Goal: Transaction & Acquisition: Purchase product/service

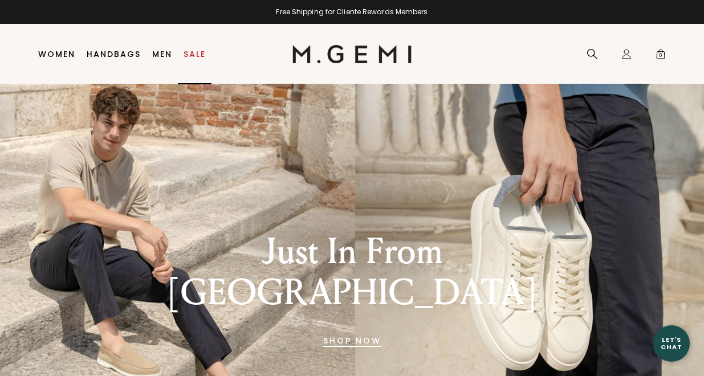
click at [201, 60] on body "in available credit Go Back Skip to content Free Shipping for Cliente Rewards M…" at bounding box center [352, 179] width 704 height 376
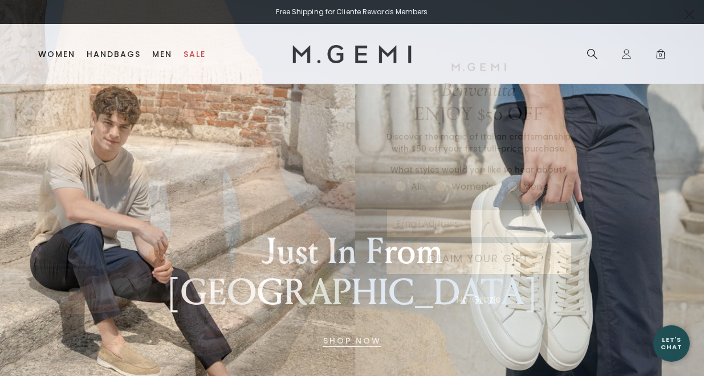
click at [521, 183] on label "Men's" at bounding box center [534, 188] width 55 height 19
click at [395, 179] on input "Men's" at bounding box center [394, 178] width 1 height 1
radio input "true"
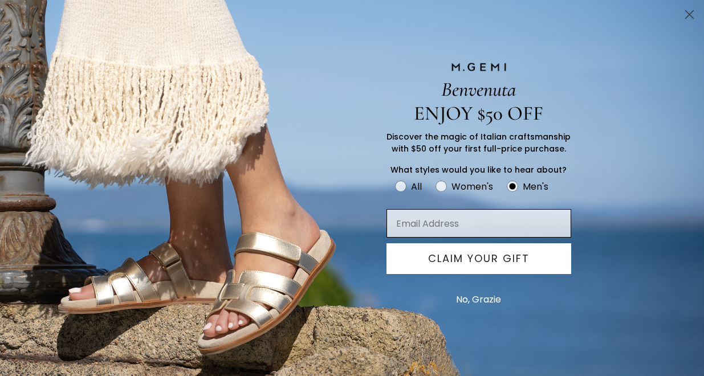
click at [497, 211] on input "Email Address" at bounding box center [478, 223] width 185 height 28
type input "thomas"
type input "thomas.bove@gmail.com"
click at [508, 266] on button "CLAIM YOUR GIFT" at bounding box center [478, 258] width 185 height 31
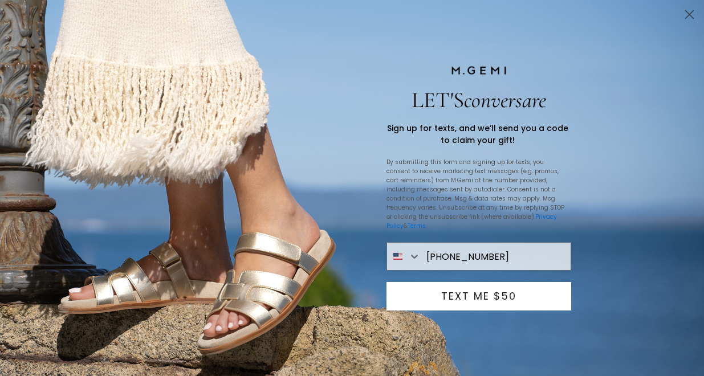
type input "845-444-0420"
click at [495, 286] on button "TEXT ME $50" at bounding box center [478, 296] width 185 height 28
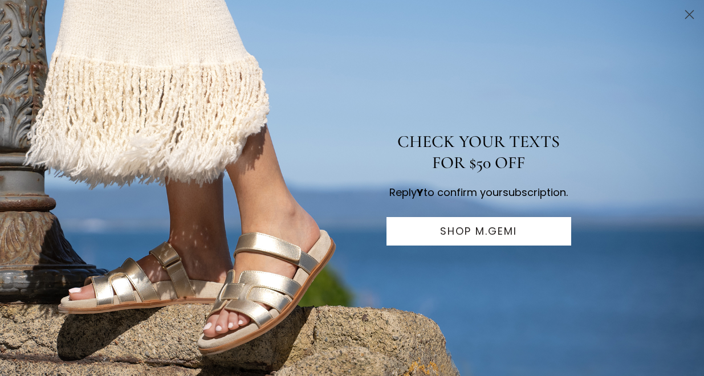
click at [488, 246] on button "SHOP M.GEMI" at bounding box center [478, 231] width 185 height 28
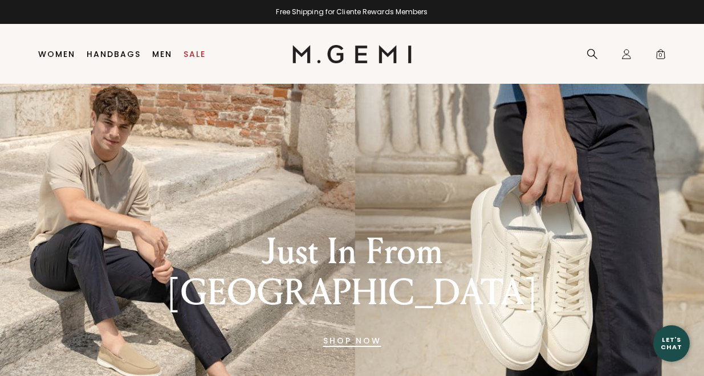
click at [191, 63] on li "Sale" at bounding box center [195, 54] width 34 height 60
click at [194, 53] on link "Sale" at bounding box center [194, 54] width 22 height 9
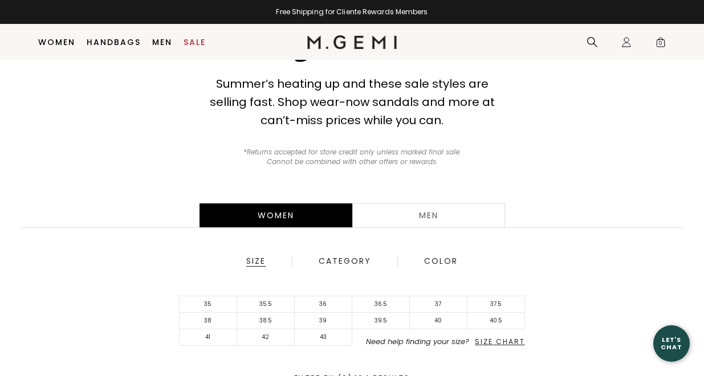
scroll to position [53, 0]
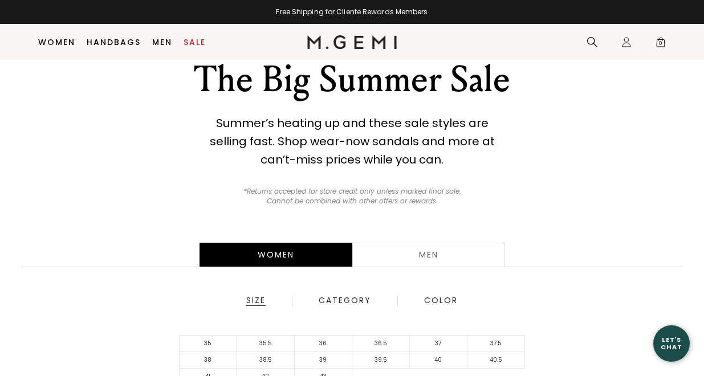
click at [422, 235] on div "Women Men Size Category Color 35 35.5 36 36.5 37 37.5 38 38.5 39 39.5 40 40.5 4…" at bounding box center [352, 331] width 704 height 223
click at [421, 247] on div "Men" at bounding box center [428, 255] width 153 height 24
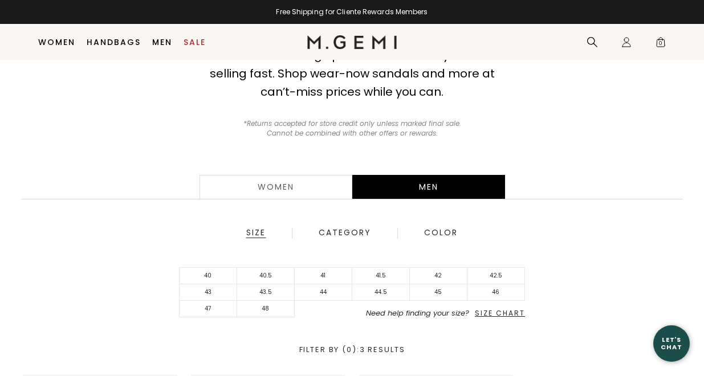
click at [509, 311] on span "Size Chart" at bounding box center [500, 313] width 50 height 10
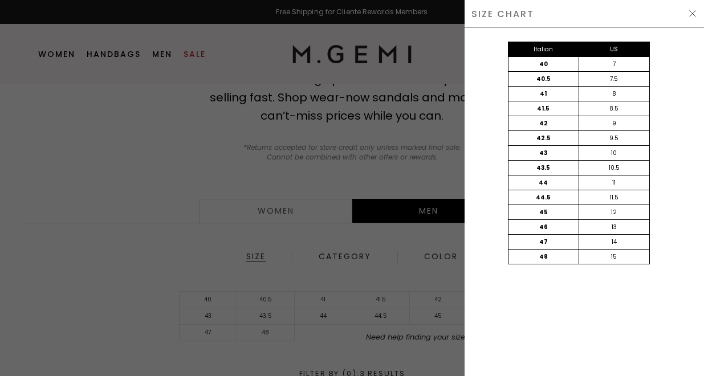
click at [692, 17] on img at bounding box center [692, 13] width 9 height 9
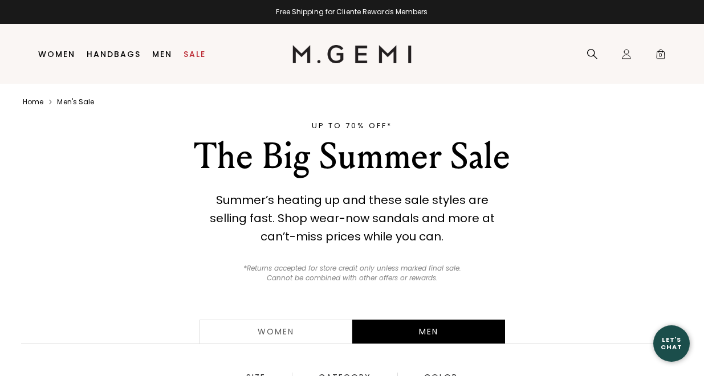
scroll to position [121, 0]
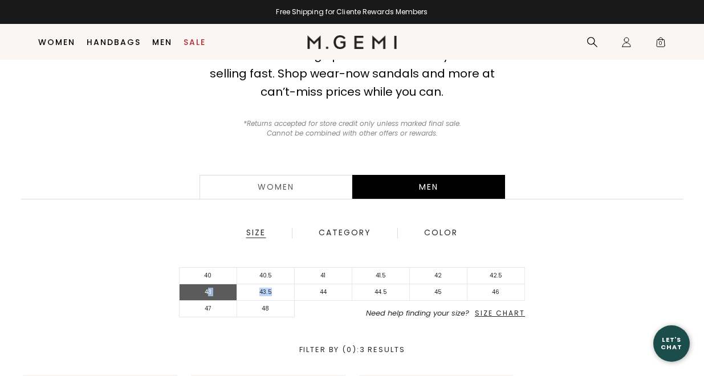
drag, startPoint x: 277, startPoint y: 292, endPoint x: 209, endPoint y: 292, distance: 68.9
click at [209, 292] on ul "40 40.5 41 41.5 42 42.5 43 43.5 44 44.5 45 46 47 48 Need help finding your size…" at bounding box center [352, 292] width 346 height 50
click at [209, 292] on li "43" at bounding box center [208, 292] width 58 height 17
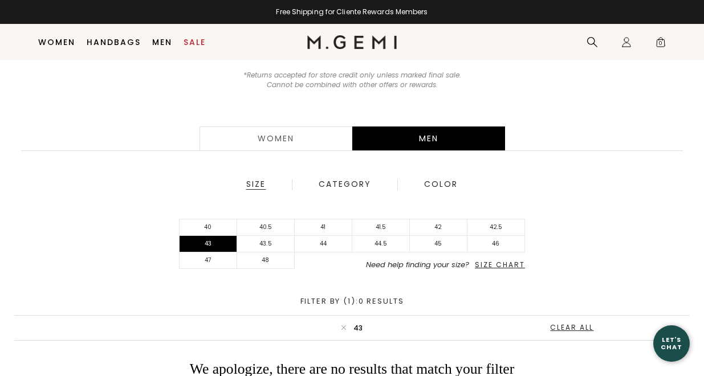
scroll to position [169, 0]
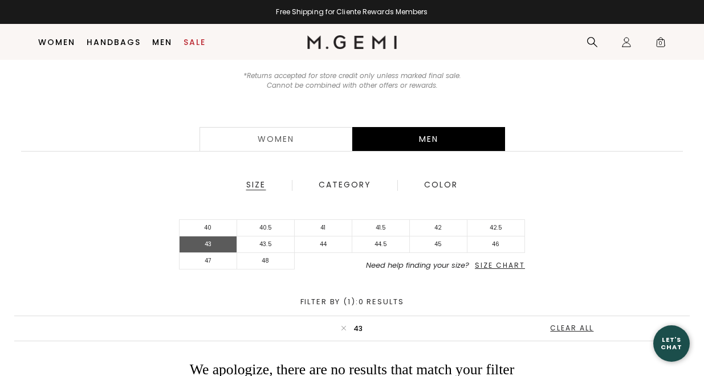
click at [213, 243] on li "43" at bounding box center [208, 244] width 58 height 17
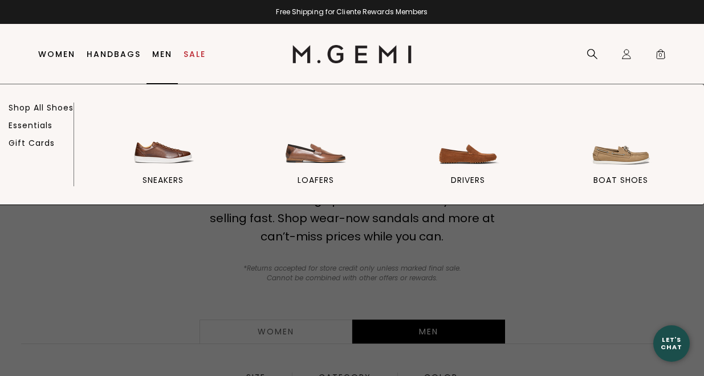
click at [156, 56] on link "Men" at bounding box center [162, 54] width 20 height 9
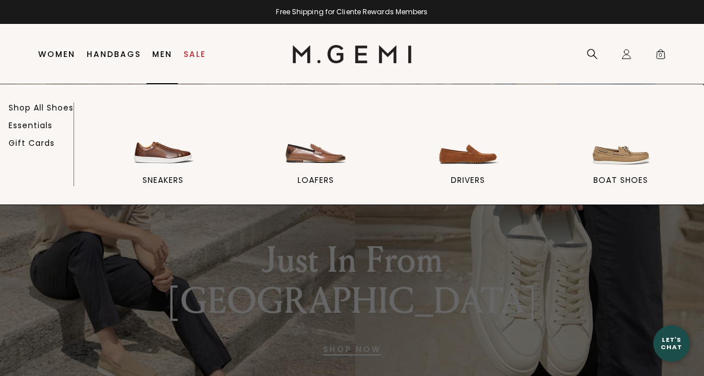
click at [159, 53] on link "Men" at bounding box center [162, 54] width 20 height 9
click at [456, 146] on img at bounding box center [468, 137] width 64 height 64
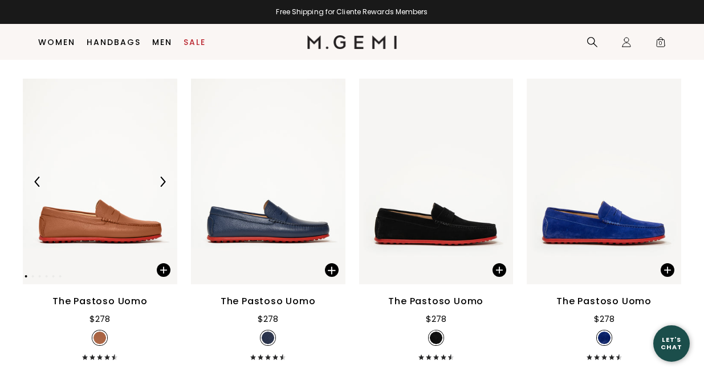
scroll to position [1149, 0]
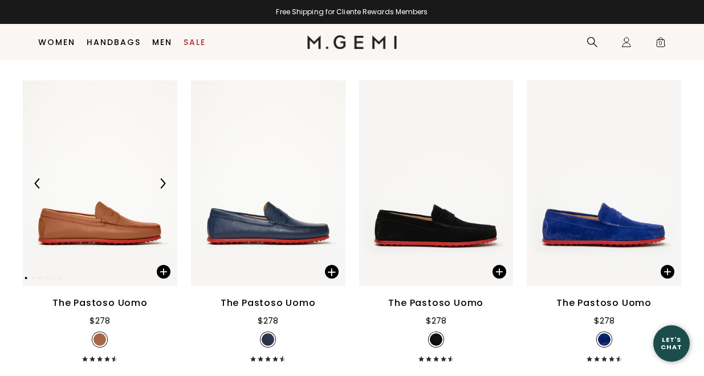
click at [113, 146] on img at bounding box center [99, 183] width 154 height 206
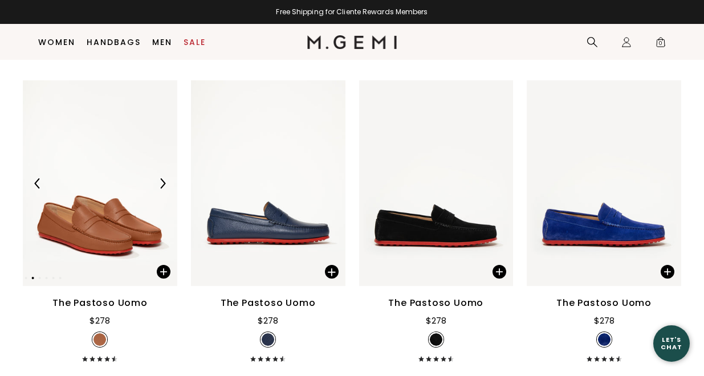
click at [98, 175] on img at bounding box center [100, 183] width 154 height 206
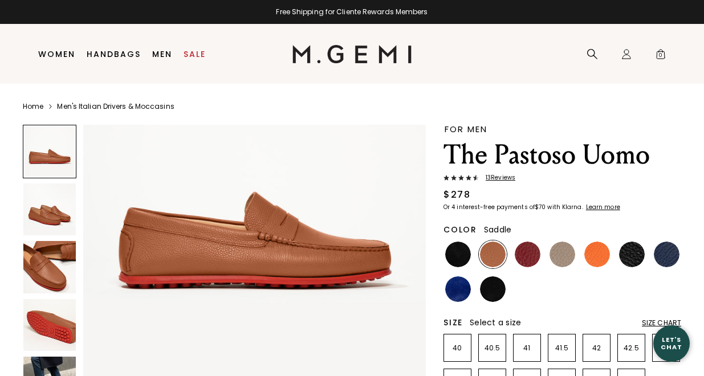
click at [48, 262] on img at bounding box center [49, 267] width 52 height 52
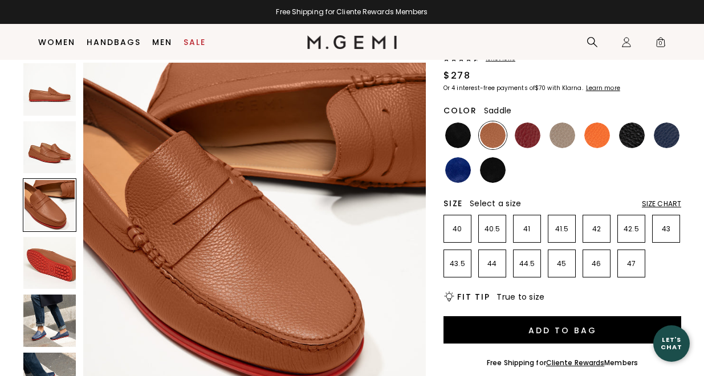
scroll to position [98, 0]
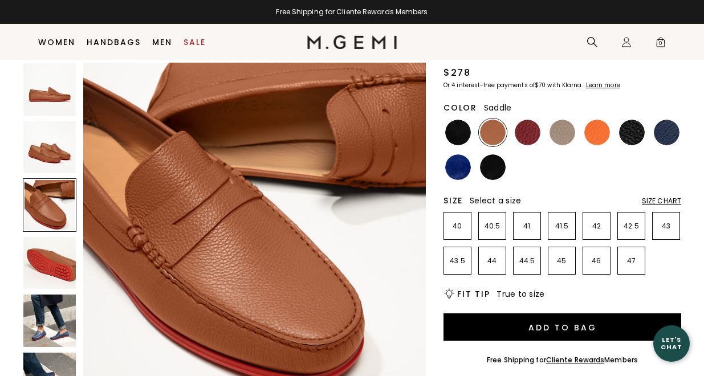
click at [60, 270] on img at bounding box center [49, 263] width 52 height 52
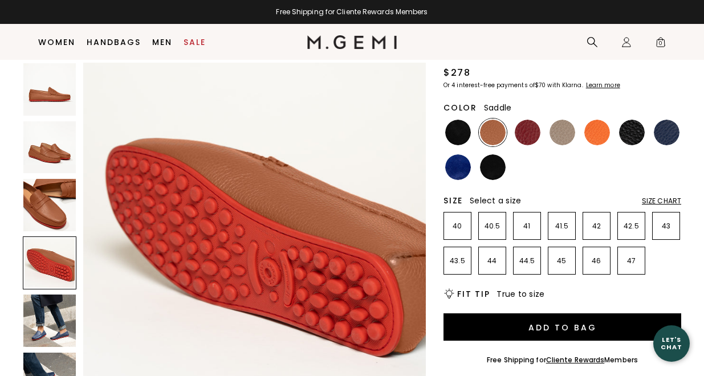
click at [56, 332] on img at bounding box center [49, 321] width 52 height 52
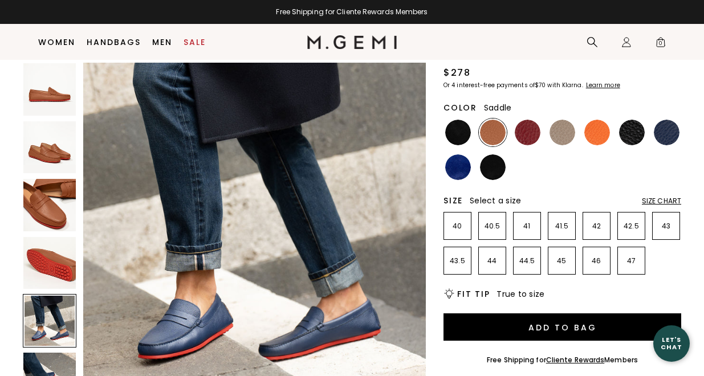
click at [63, 187] on img at bounding box center [49, 205] width 52 height 52
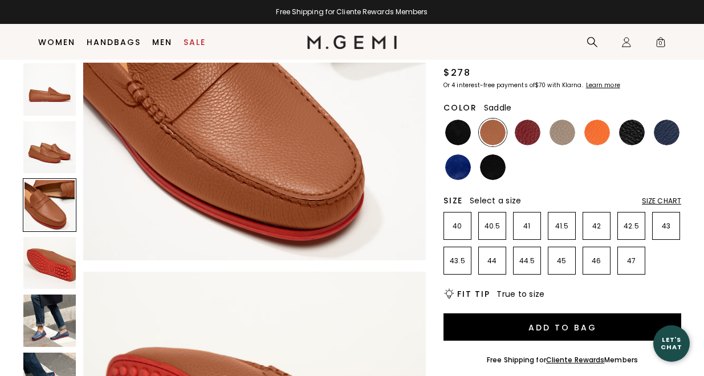
scroll to position [708, 0]
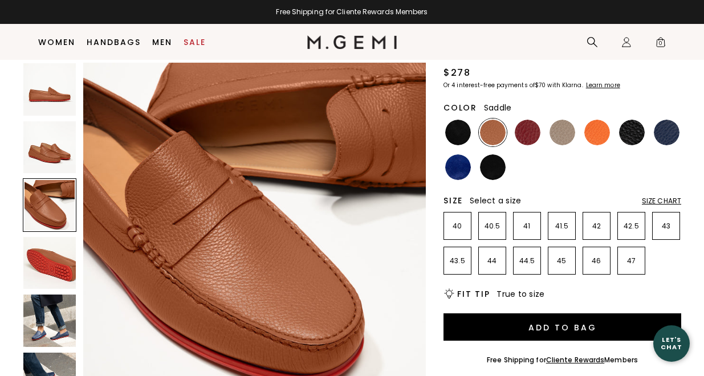
click at [56, 115] on img at bounding box center [49, 89] width 52 height 52
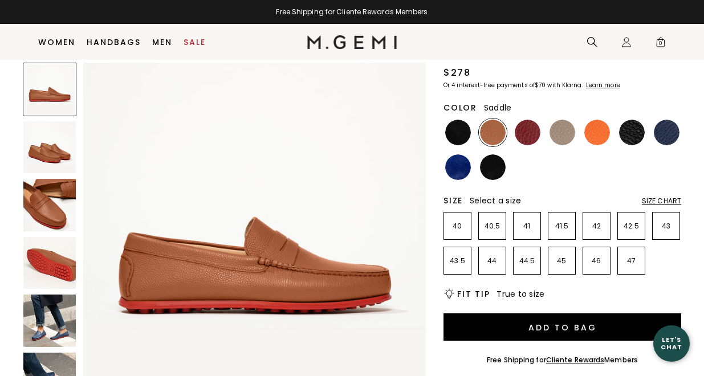
click at [55, 140] on img at bounding box center [49, 147] width 52 height 52
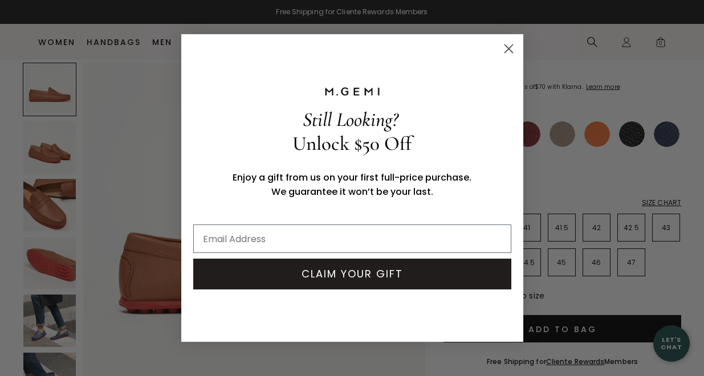
click at [505, 51] on circle "Close dialog" at bounding box center [508, 48] width 19 height 19
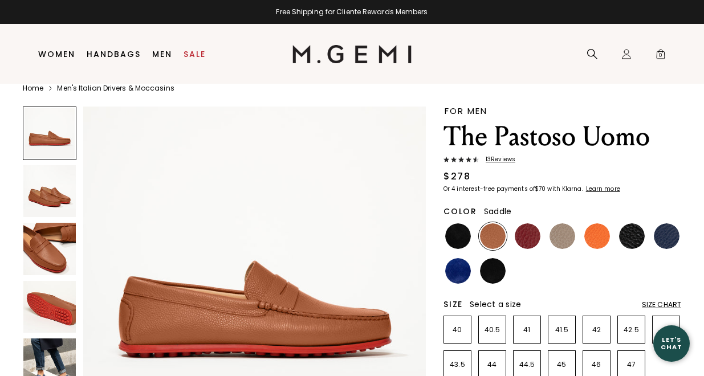
scroll to position [18, 0]
click at [529, 141] on h1 "The Pastoso Uomo" at bounding box center [562, 137] width 238 height 32
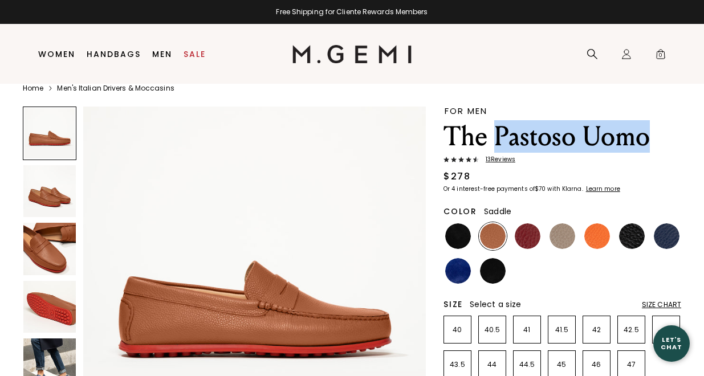
drag, startPoint x: 529, startPoint y: 141, endPoint x: 595, endPoint y: 140, distance: 66.1
click at [595, 140] on h1 "The Pastoso Uomo" at bounding box center [562, 137] width 238 height 32
copy h1 "Pastoso Uomo"
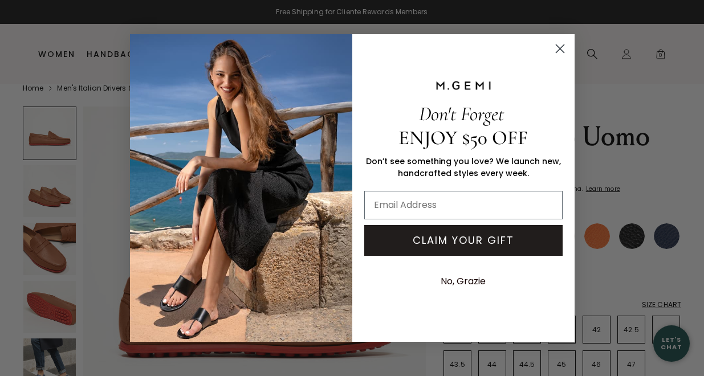
type input "thomas.bove@gmail.com"
click at [476, 245] on button "CLAIM YOUR GIFT" at bounding box center [463, 240] width 198 height 31
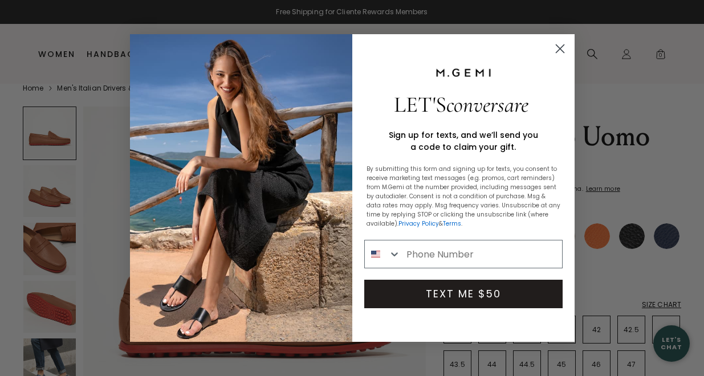
click at [568, 45] on circle "Close dialog" at bounding box center [559, 48] width 19 height 19
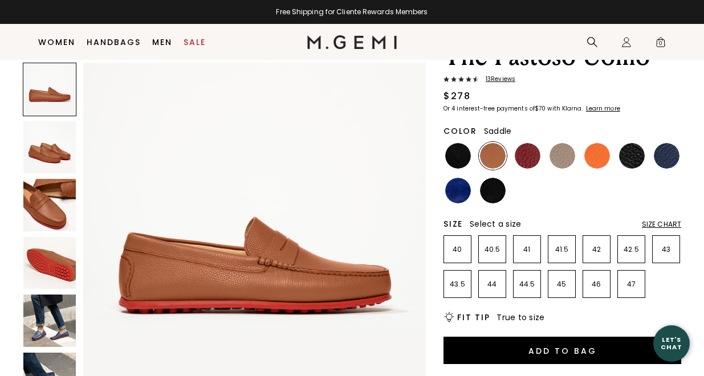
scroll to position [76, 0]
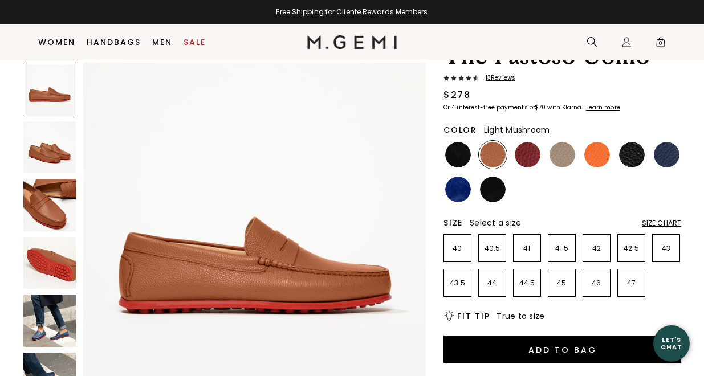
click at [567, 162] on img at bounding box center [562, 155] width 26 height 26
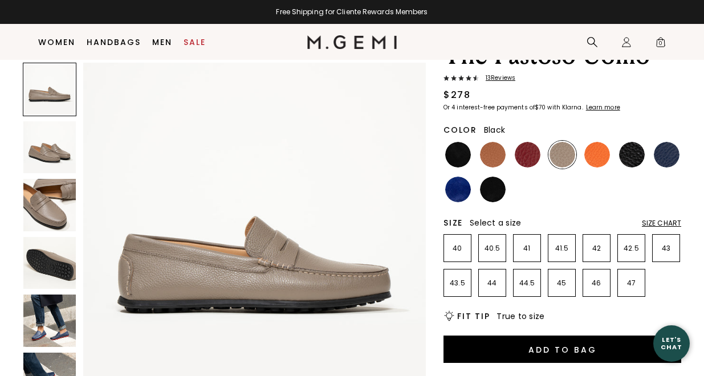
click at [643, 158] on img at bounding box center [632, 155] width 26 height 26
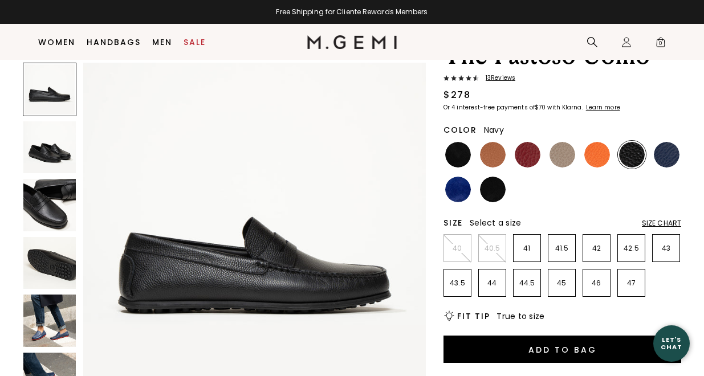
click at [669, 157] on img at bounding box center [667, 155] width 26 height 26
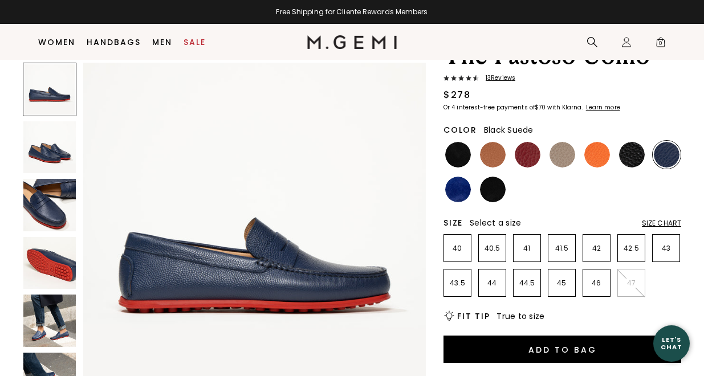
click at [496, 189] on img at bounding box center [493, 190] width 26 height 26
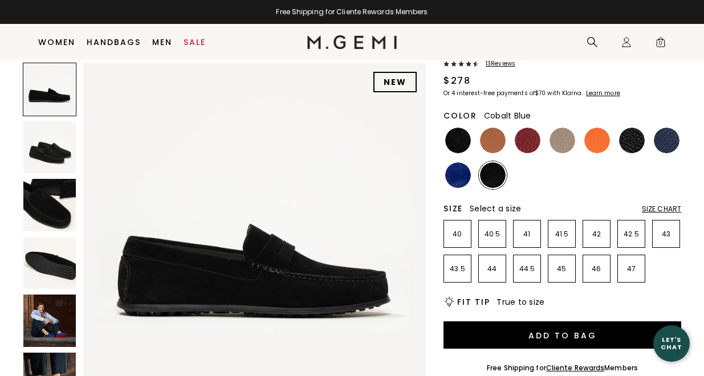
click at [455, 181] on img at bounding box center [458, 175] width 26 height 26
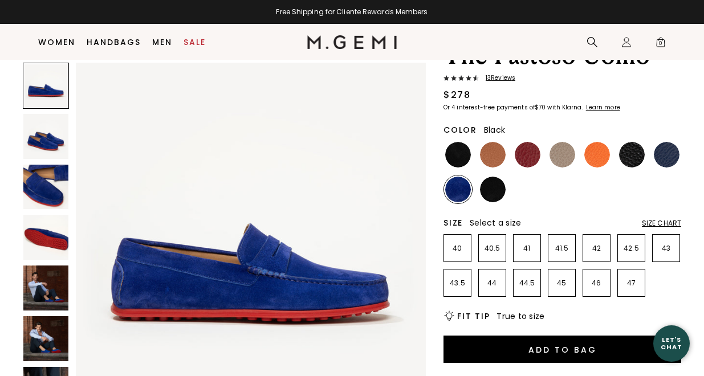
click at [454, 142] on img at bounding box center [458, 155] width 26 height 26
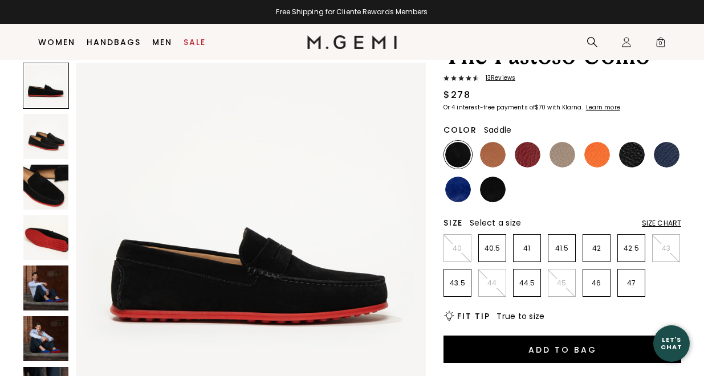
click at [493, 150] on img at bounding box center [493, 155] width 26 height 26
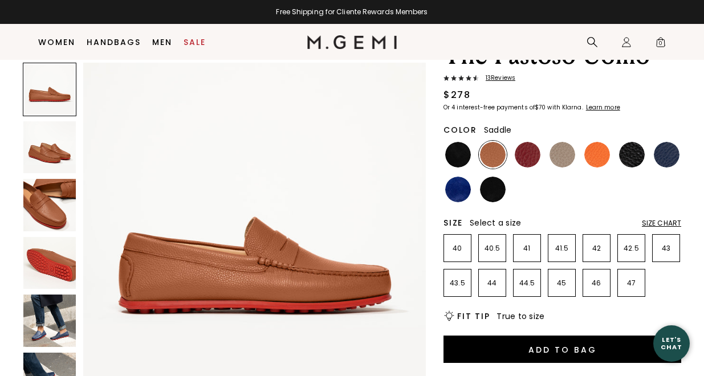
click at [479, 198] on div at bounding box center [493, 189] width 28 height 28
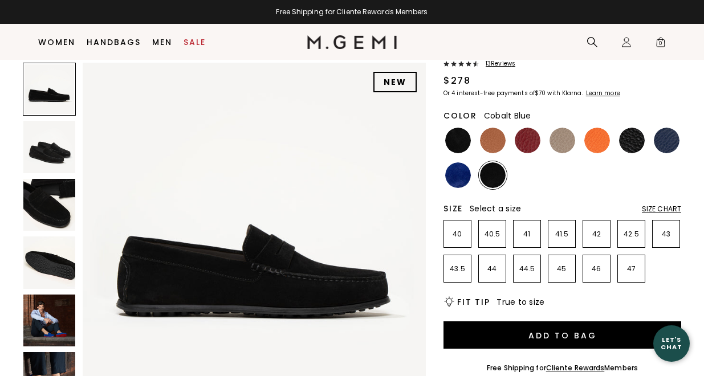
click at [458, 175] on img at bounding box center [458, 175] width 26 height 26
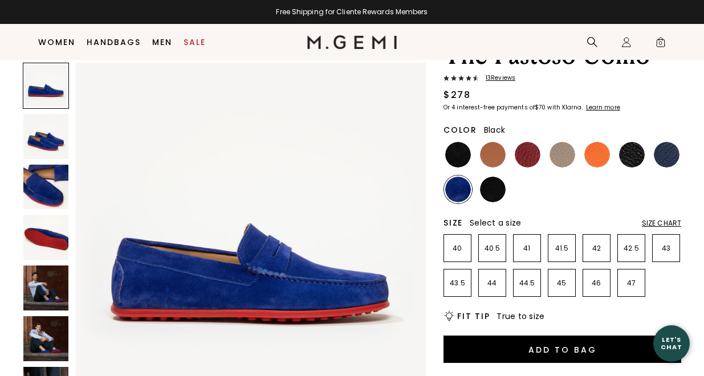
click at [459, 163] on img at bounding box center [458, 155] width 26 height 26
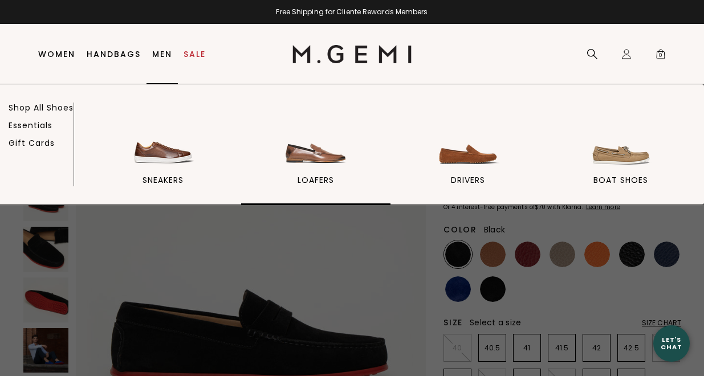
click at [317, 141] on img at bounding box center [316, 137] width 64 height 64
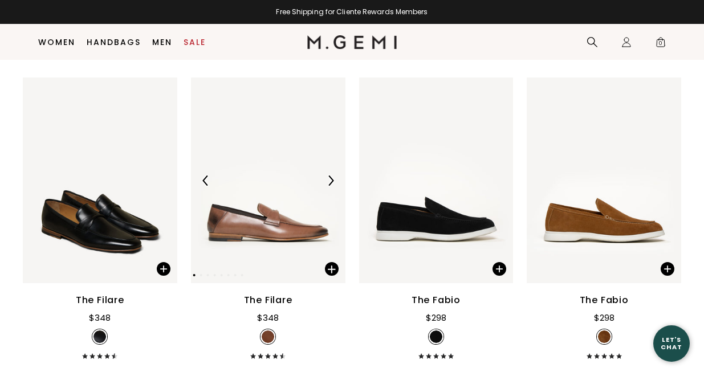
scroll to position [137, 0]
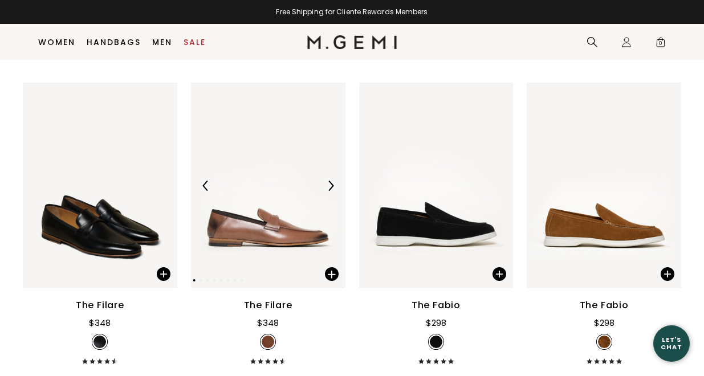
click at [264, 214] on img at bounding box center [268, 186] width 154 height 206
click at [264, 217] on img at bounding box center [268, 186] width 154 height 206
click at [288, 223] on img at bounding box center [268, 186] width 154 height 206
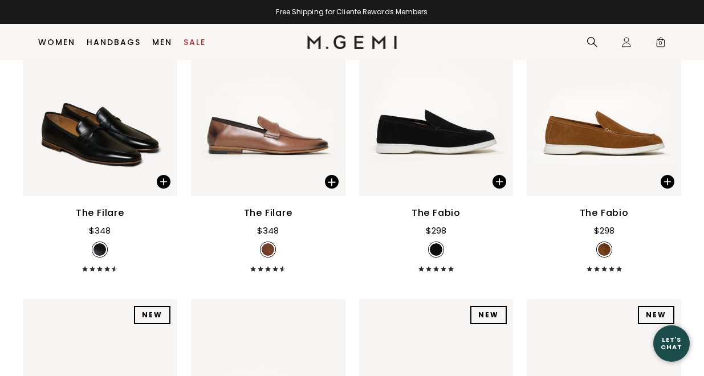
scroll to position [237, 0]
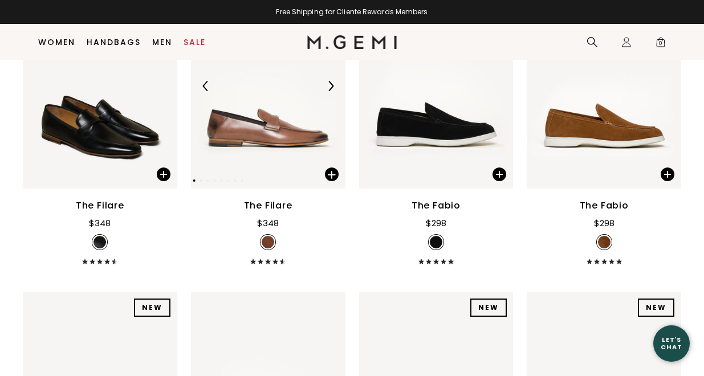
click at [288, 138] on img at bounding box center [268, 86] width 154 height 206
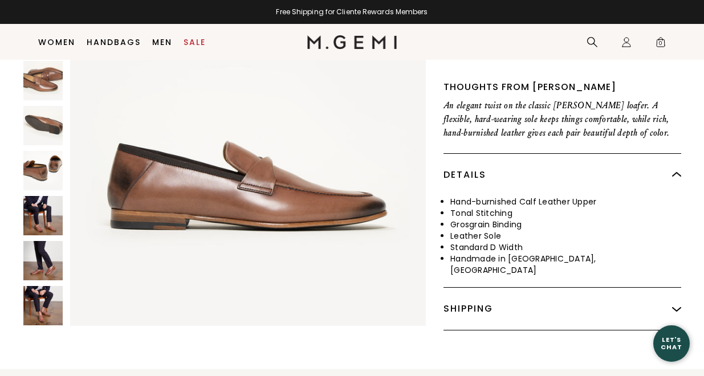
scroll to position [368, 0]
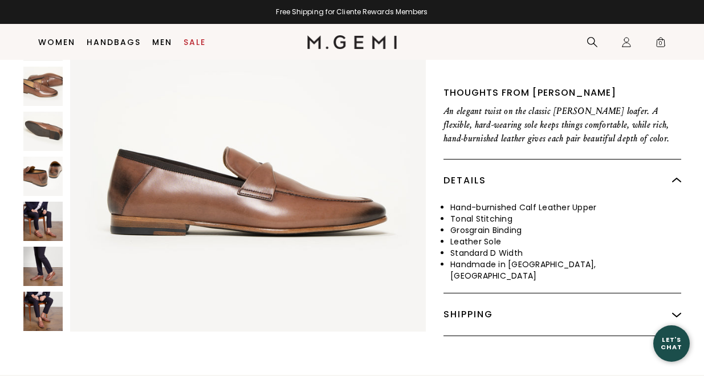
click at [31, 161] on img at bounding box center [42, 176] width 39 height 39
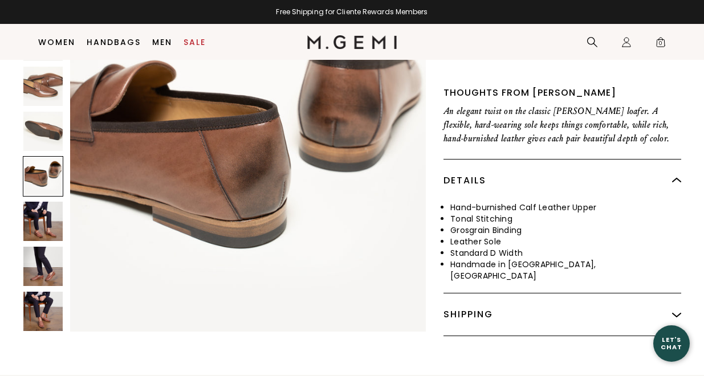
click at [31, 210] on img at bounding box center [42, 221] width 39 height 39
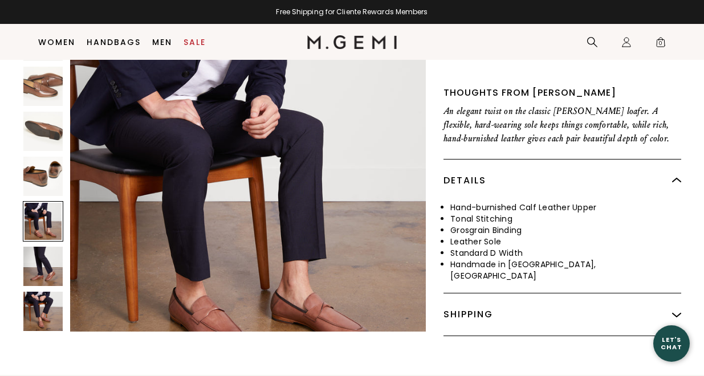
scroll to position [1835, 0]
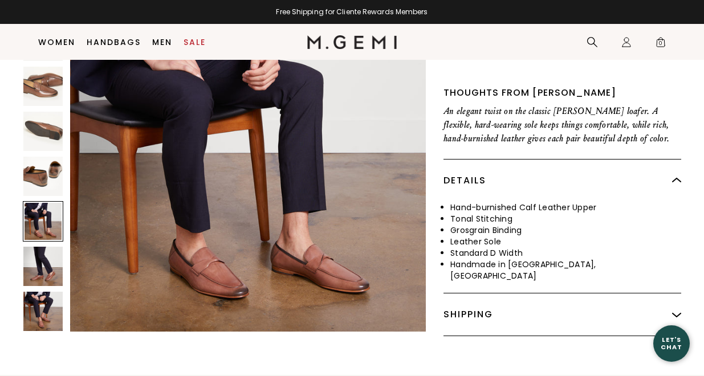
click at [40, 266] on img at bounding box center [42, 266] width 39 height 39
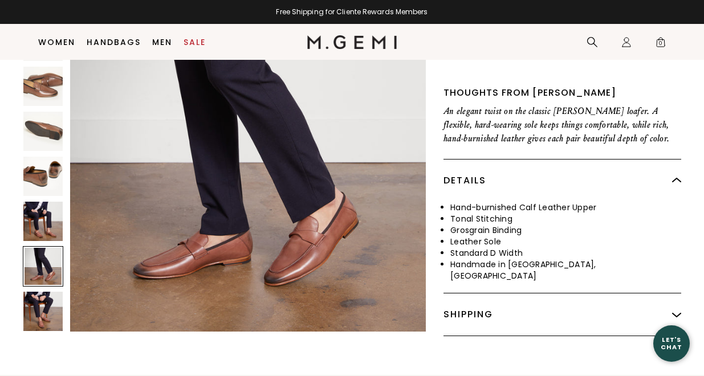
click at [40, 314] on img at bounding box center [42, 311] width 39 height 39
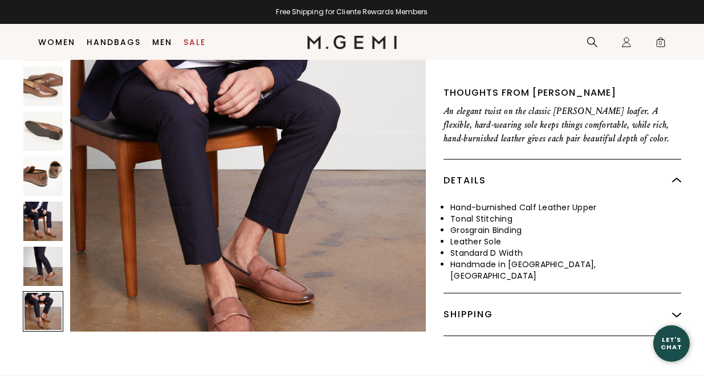
scroll to position [2568, 0]
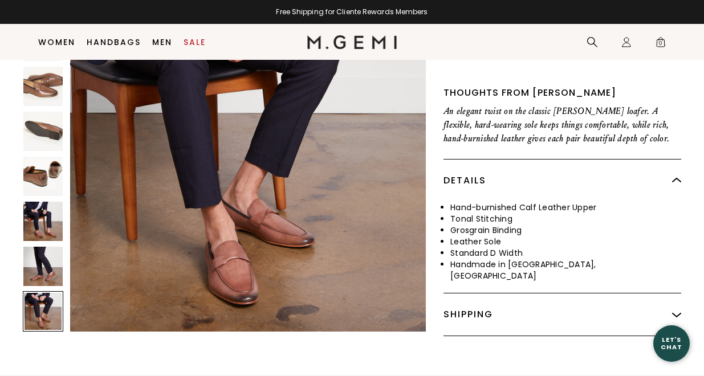
click at [43, 159] on img at bounding box center [42, 176] width 39 height 39
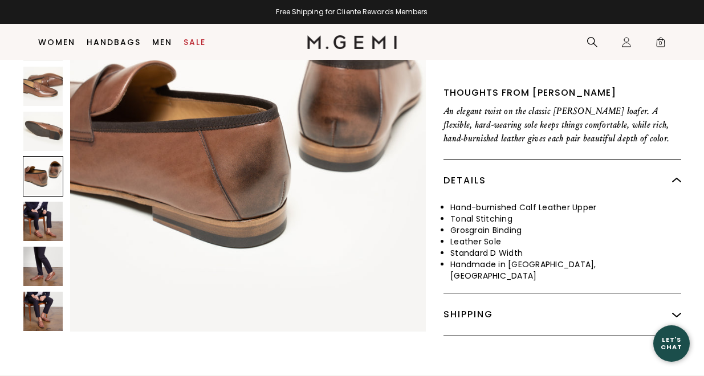
click at [44, 115] on img at bounding box center [42, 131] width 39 height 39
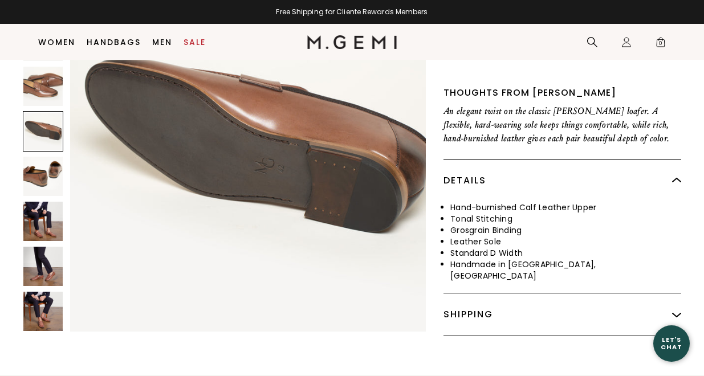
click at [44, 82] on img at bounding box center [42, 86] width 39 height 39
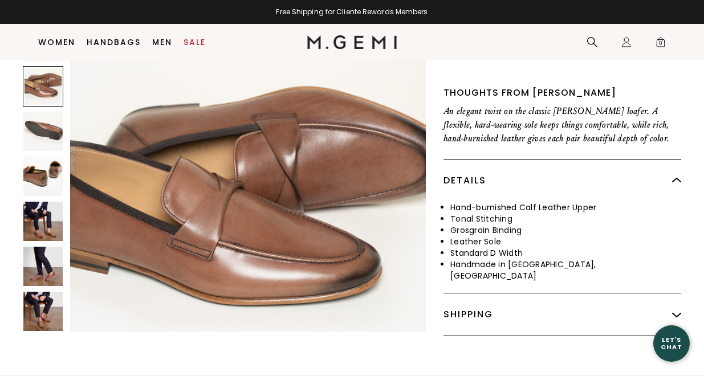
scroll to position [680, 0]
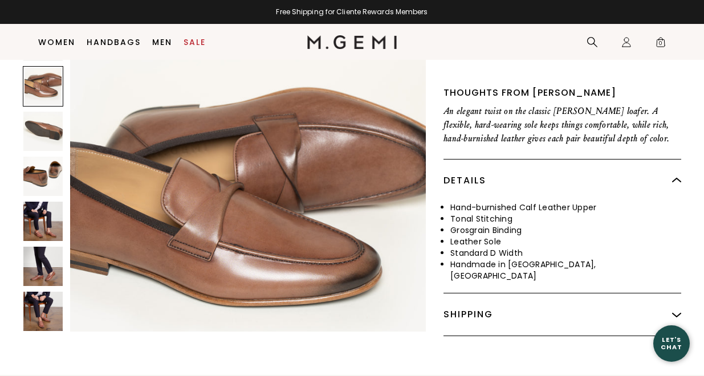
click at [47, 112] on img at bounding box center [42, 131] width 39 height 39
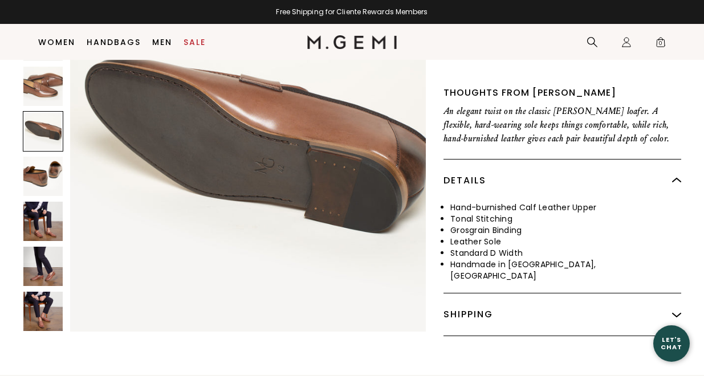
click at [41, 81] on img at bounding box center [42, 86] width 39 height 39
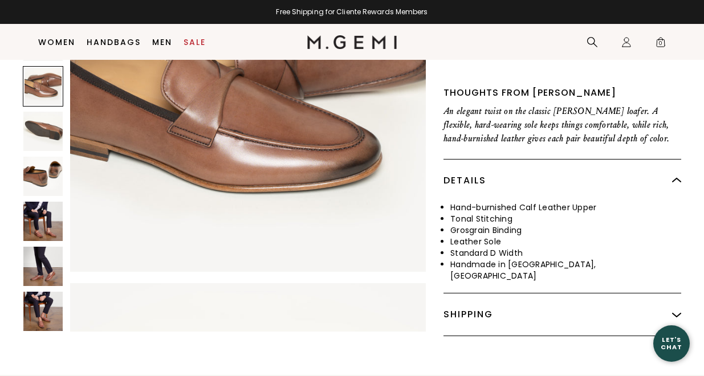
scroll to position [734, 0]
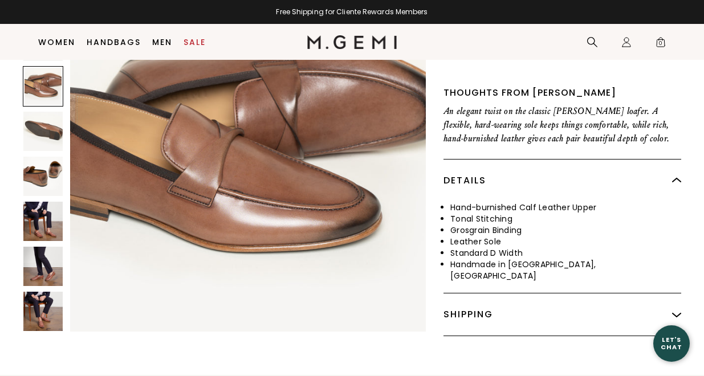
click at [40, 184] on img at bounding box center [42, 176] width 39 height 39
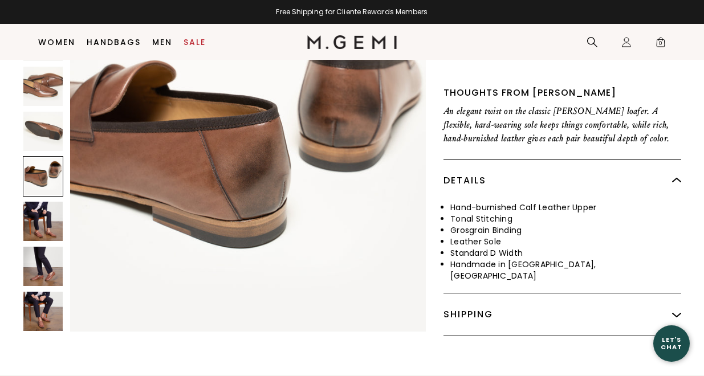
click at [39, 210] on img at bounding box center [42, 221] width 39 height 39
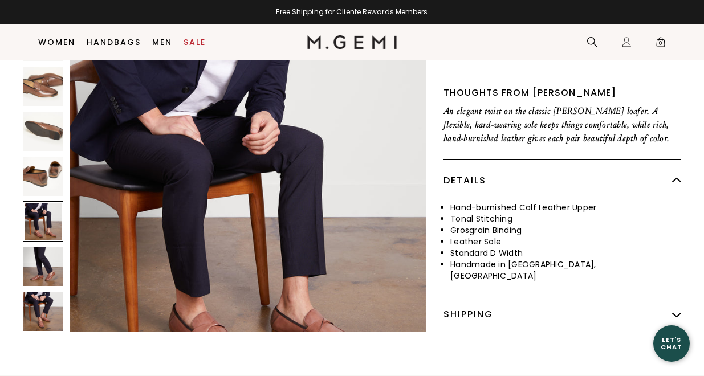
scroll to position [1835, 0]
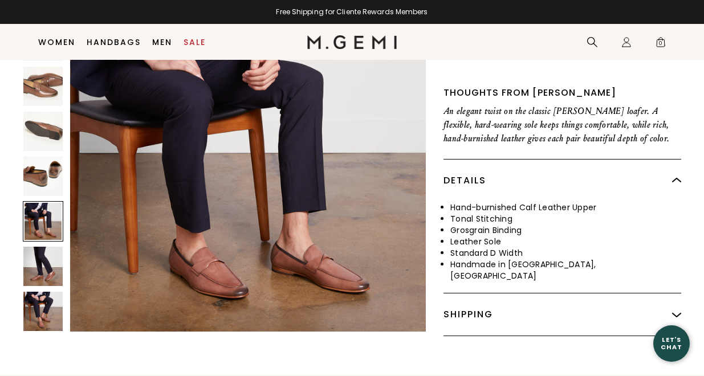
click at [52, 277] on div at bounding box center [43, 156] width 40 height 360
click at [50, 295] on img at bounding box center [42, 311] width 39 height 39
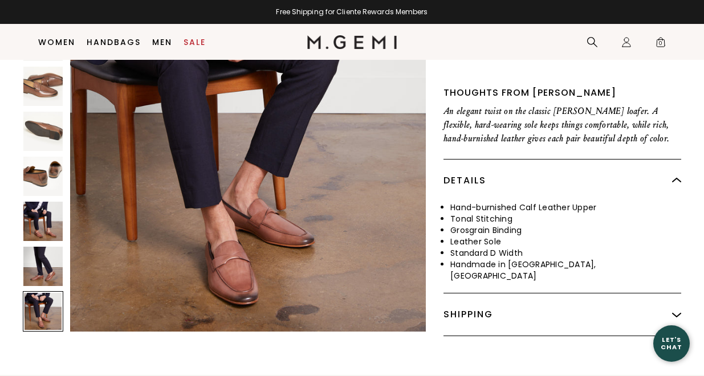
click at [50, 260] on img at bounding box center [42, 266] width 39 height 39
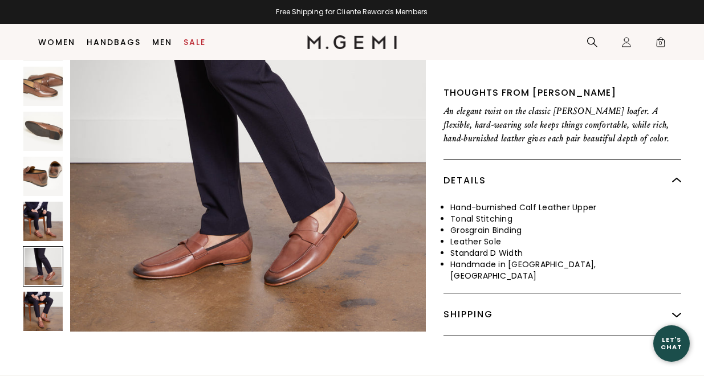
click at [46, 210] on img at bounding box center [42, 221] width 39 height 39
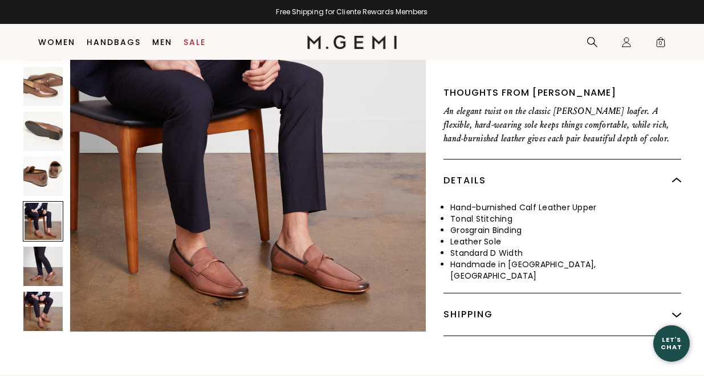
click at [46, 174] on img at bounding box center [42, 176] width 39 height 39
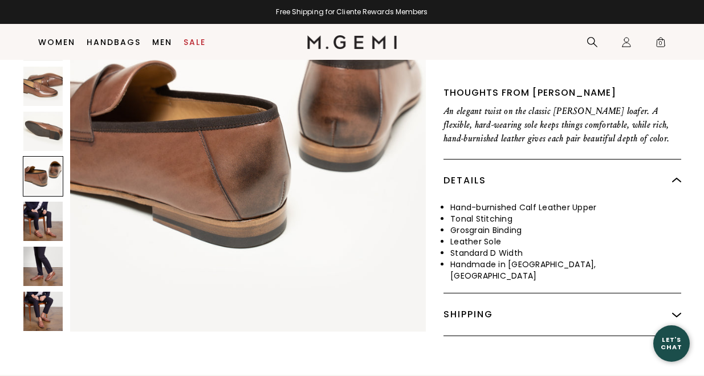
click at [44, 129] on img at bounding box center [42, 131] width 39 height 39
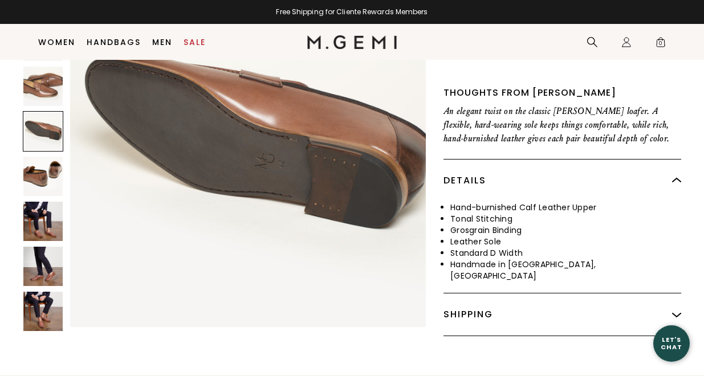
scroll to position [1101, 0]
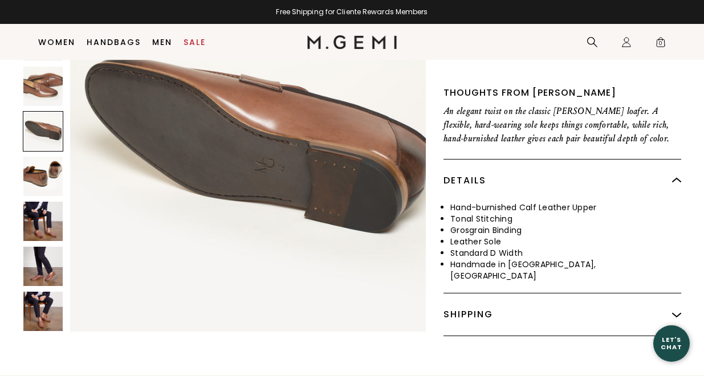
click at [186, 2] on div "Free Shipping for Cliente Rewards Members" at bounding box center [352, 12] width 704 height 24
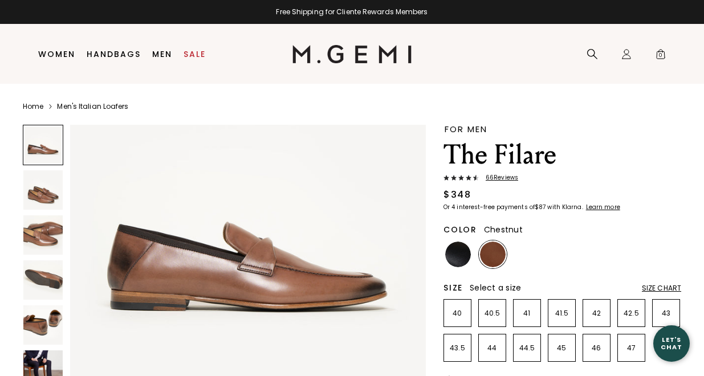
scroll to position [73, 0]
